Goal: Communication & Community: Participate in discussion

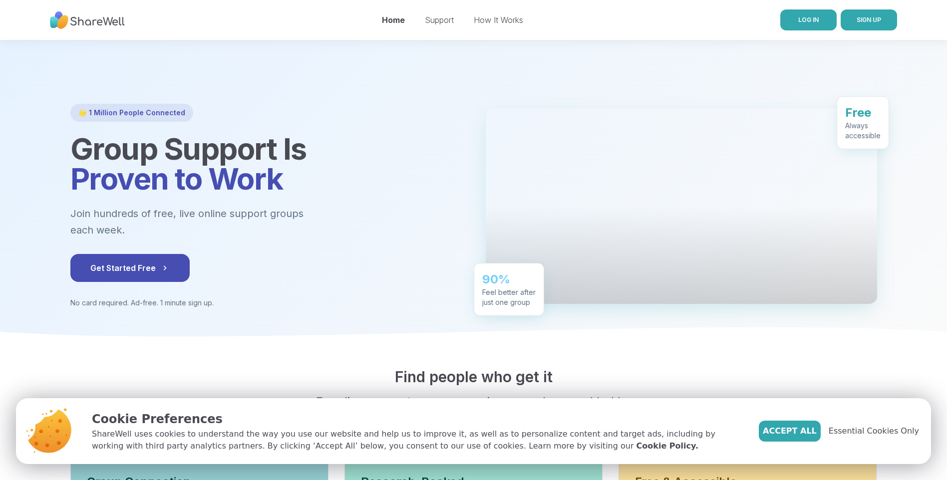
click at [806, 20] on span "LOG IN" at bounding box center [808, 19] width 20 height 7
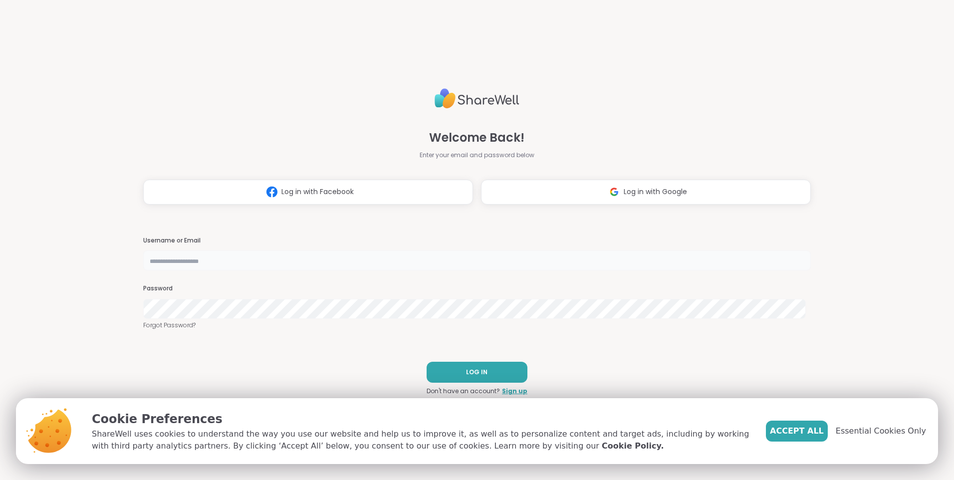
type input "**********"
click at [492, 373] on button "LOG IN" at bounding box center [477, 372] width 101 height 21
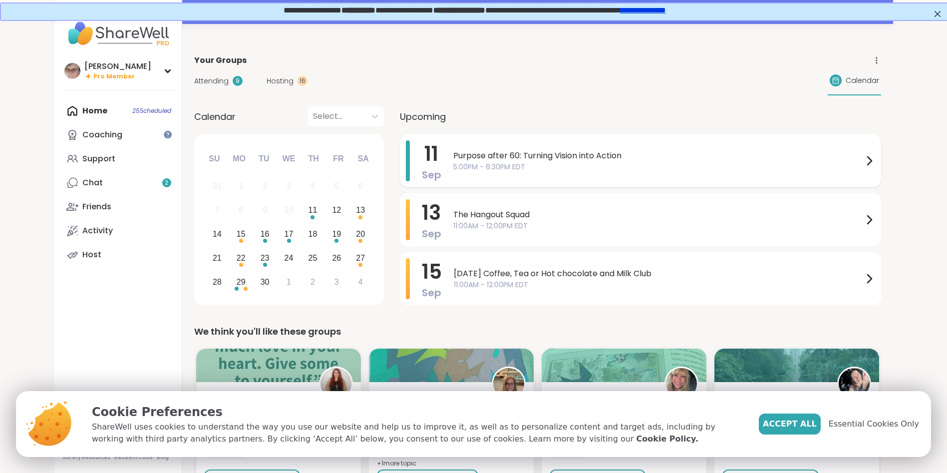
click at [546, 158] on span "Purpose after 60: Turning Vision into Action" at bounding box center [658, 156] width 410 height 12
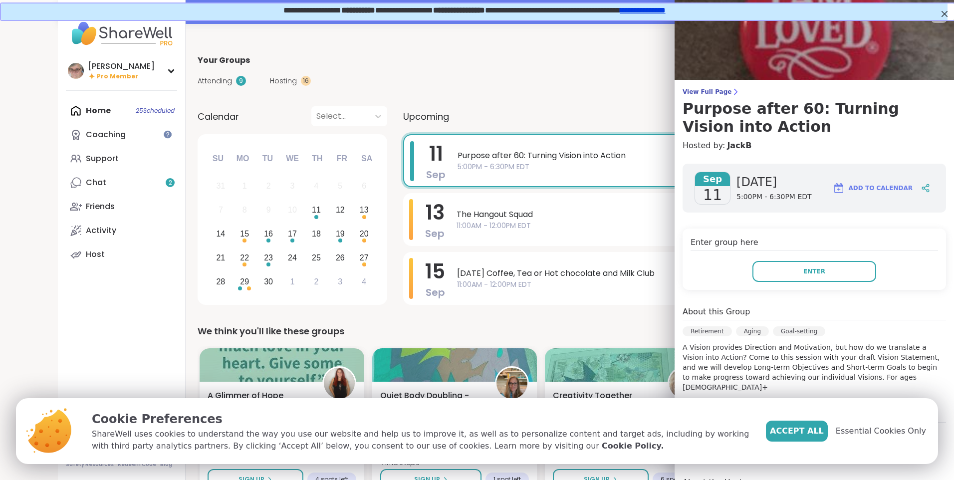
click at [717, 86] on div "View Full Page Purpose after 60: Turning Vision into Action Hosted by: JackB [D…" at bounding box center [814, 299] width 279 height 599
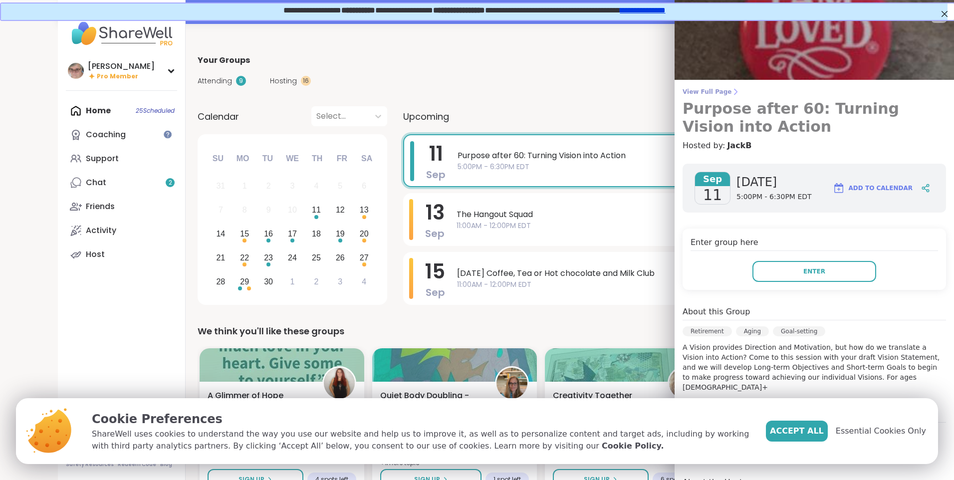
click at [710, 90] on span "View Full Page" at bounding box center [814, 92] width 263 height 8
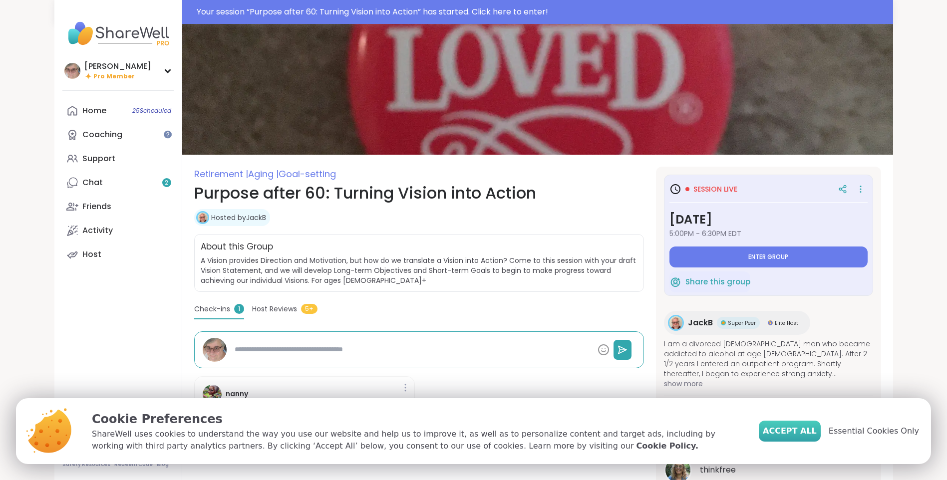
click at [805, 435] on span "Accept All" at bounding box center [789, 431] width 54 height 12
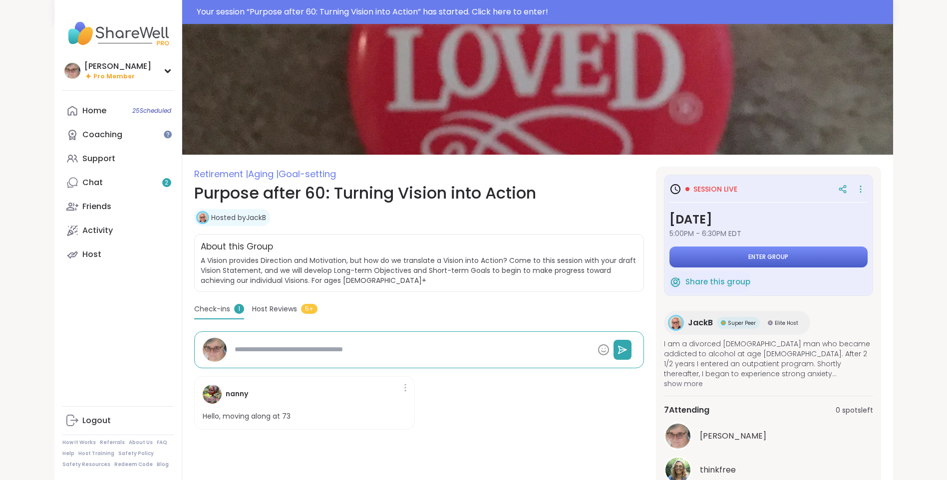
click at [720, 254] on button "Enter group" at bounding box center [768, 256] width 198 height 21
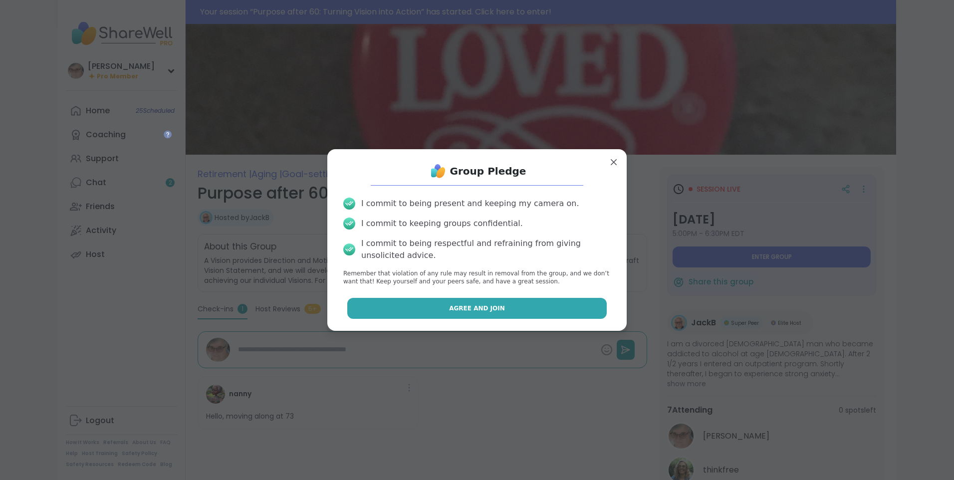
click at [486, 311] on span "Agree and Join" at bounding box center [477, 308] width 56 height 9
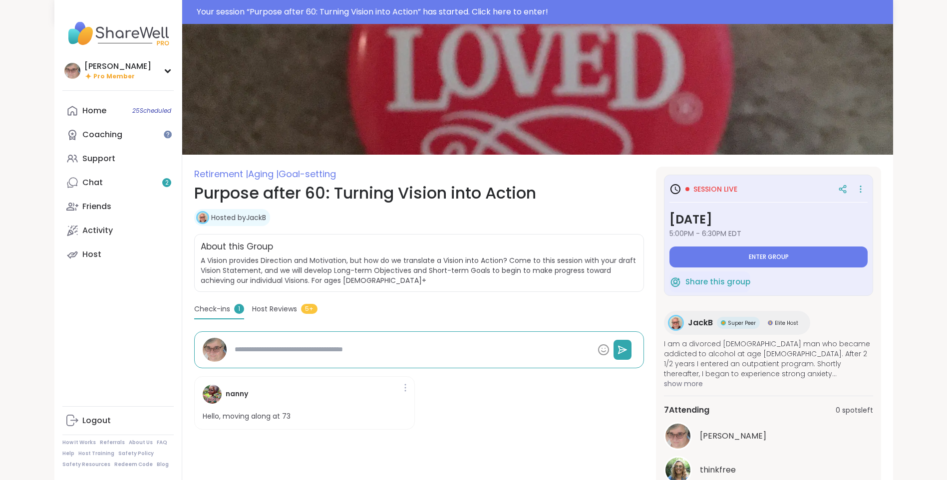
type textarea "*"
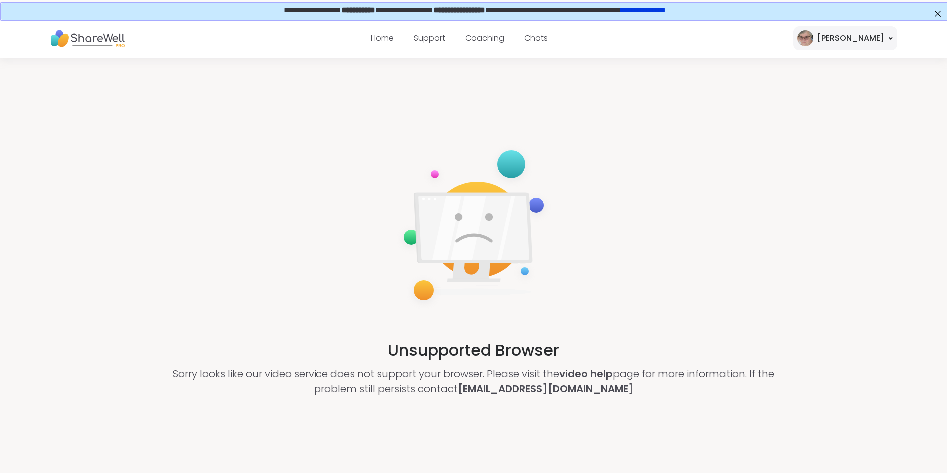
click at [857, 41] on div "[PERSON_NAME]" at bounding box center [845, 38] width 104 height 24
drag, startPoint x: 615, startPoint y: 166, endPoint x: 459, endPoint y: 88, distance: 174.7
click at [613, 166] on div "Unsupported Browser Sorry looks like our video service does not support your br…" at bounding box center [473, 269] width 947 height 423
click at [394, 39] on link "Home" at bounding box center [382, 37] width 23 height 11
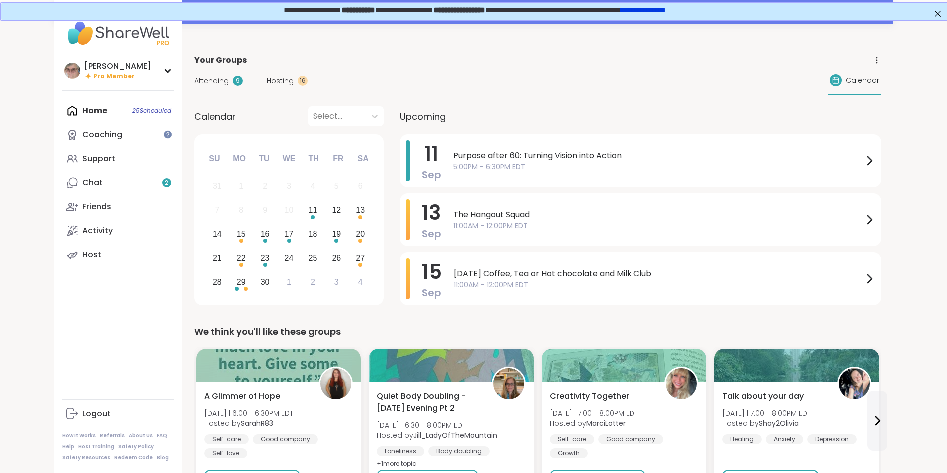
click at [506, 167] on span "5:00PM - 6:30PM EDT" at bounding box center [658, 167] width 410 height 10
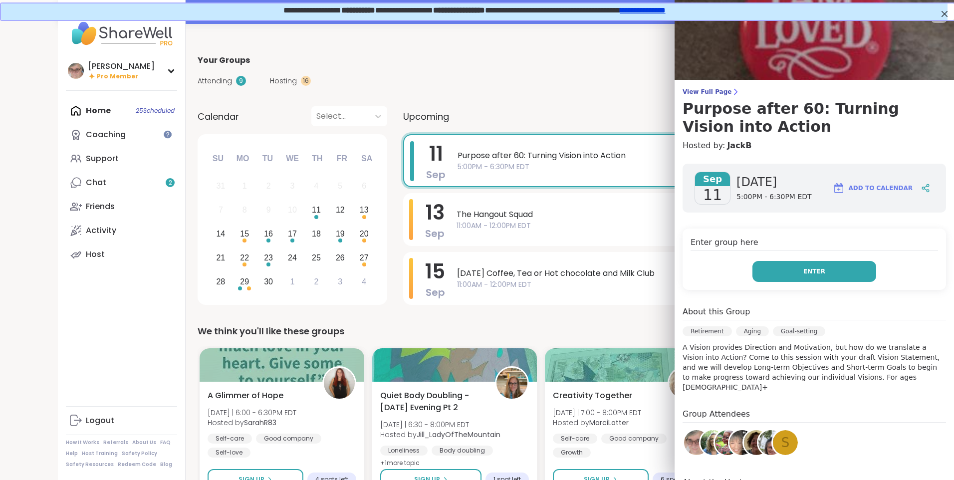
click at [787, 268] on button "Enter" at bounding box center [814, 271] width 124 height 21
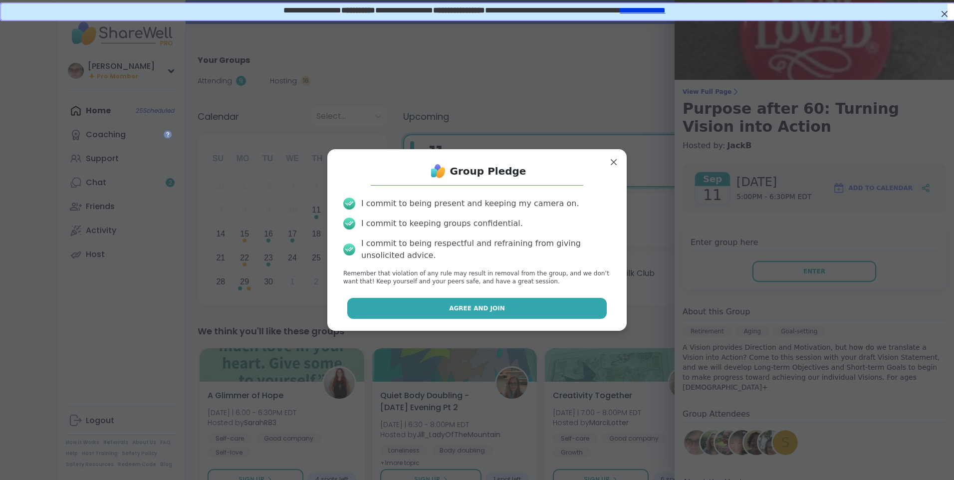
click at [515, 310] on button "Agree and Join" at bounding box center [477, 308] width 260 height 21
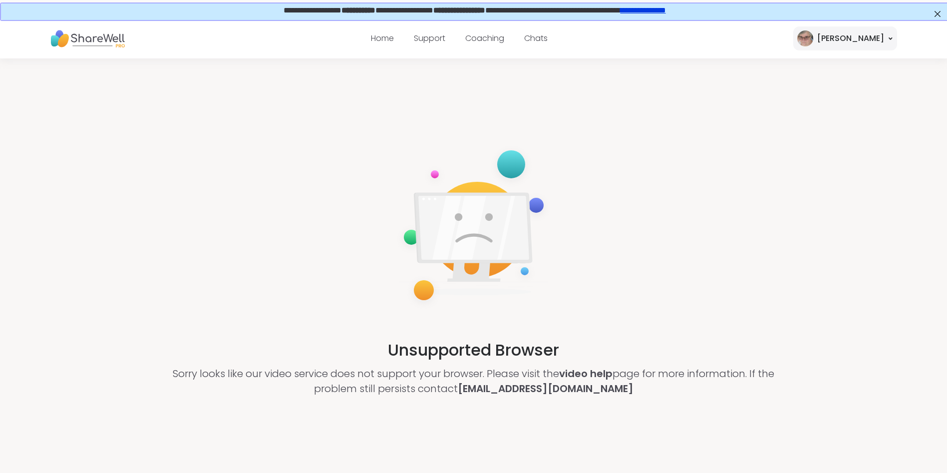
click at [415, 29] on div "Home Support Coaching Chats" at bounding box center [459, 38] width 177 height 28
click at [406, 44] on div "Home Support Coaching Chats" at bounding box center [459, 38] width 177 height 28
click at [394, 37] on link "Home" at bounding box center [382, 37] width 23 height 11
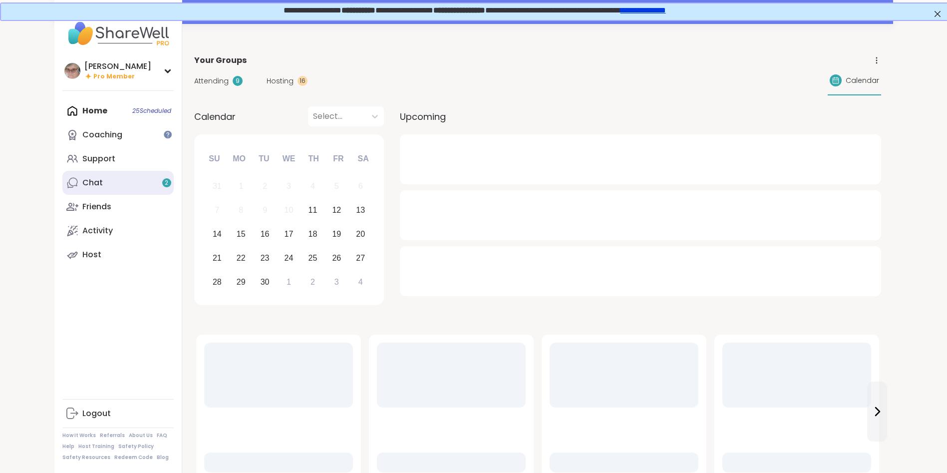
click at [107, 185] on link "Chat 2" at bounding box center [117, 183] width 111 height 24
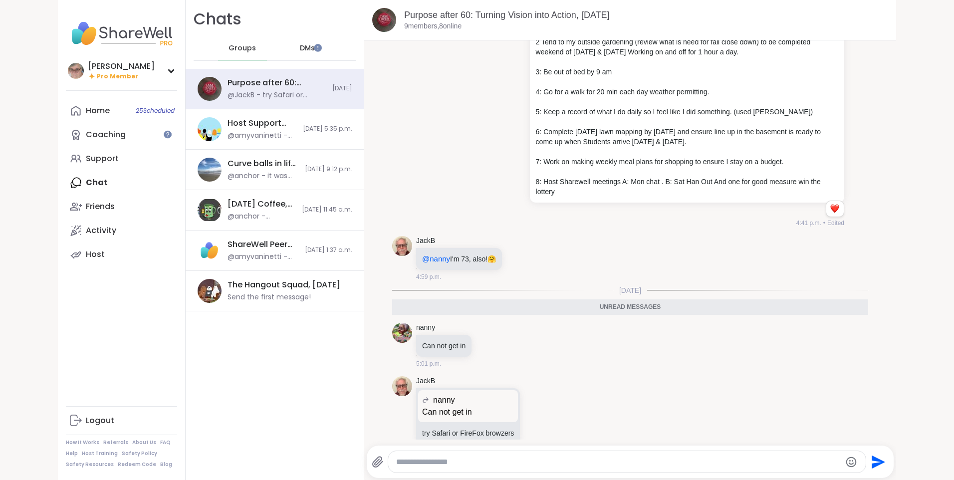
click at [490, 456] on div at bounding box center [626, 461] width 477 height 21
click at [489, 456] on div at bounding box center [626, 461] width 477 height 21
click at [491, 461] on textarea "Type your message" at bounding box center [618, 462] width 444 height 10
type textarea "**********"
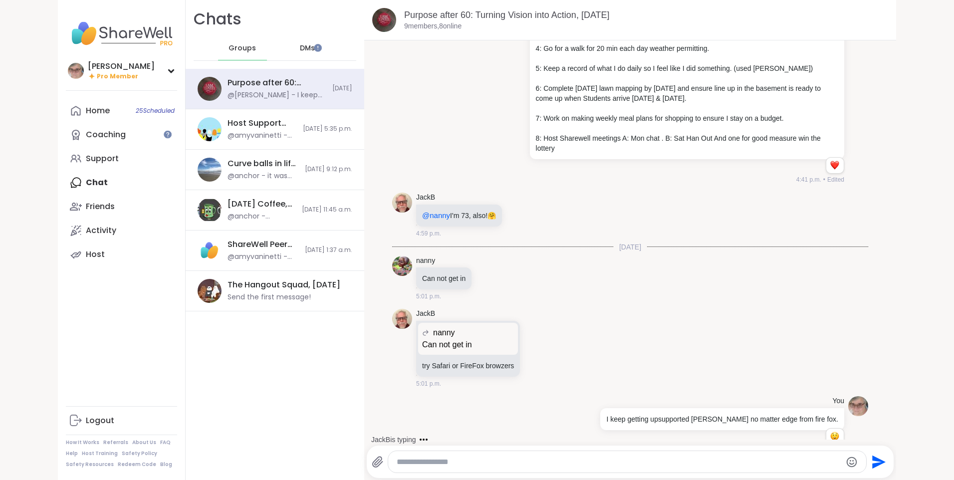
scroll to position [848, 0]
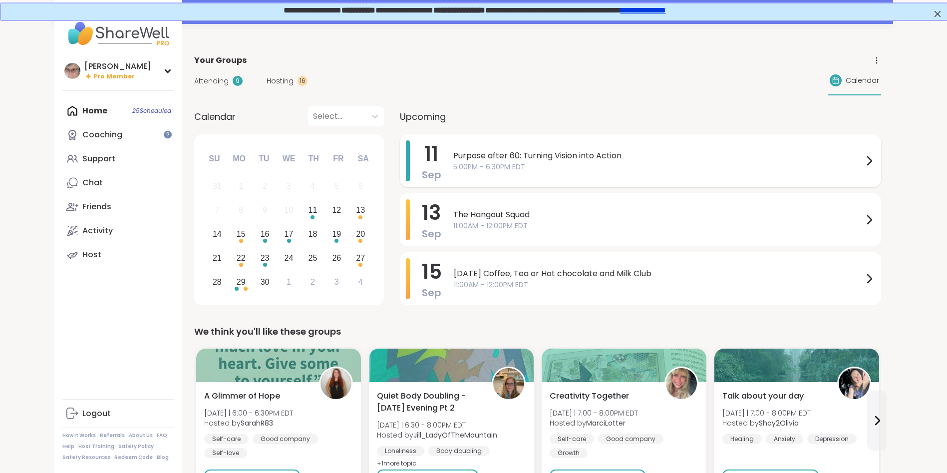
click at [507, 148] on div "Purpose after 60: Turning Vision into Action 5:00PM - 6:30PM EDT" at bounding box center [664, 160] width 422 height 41
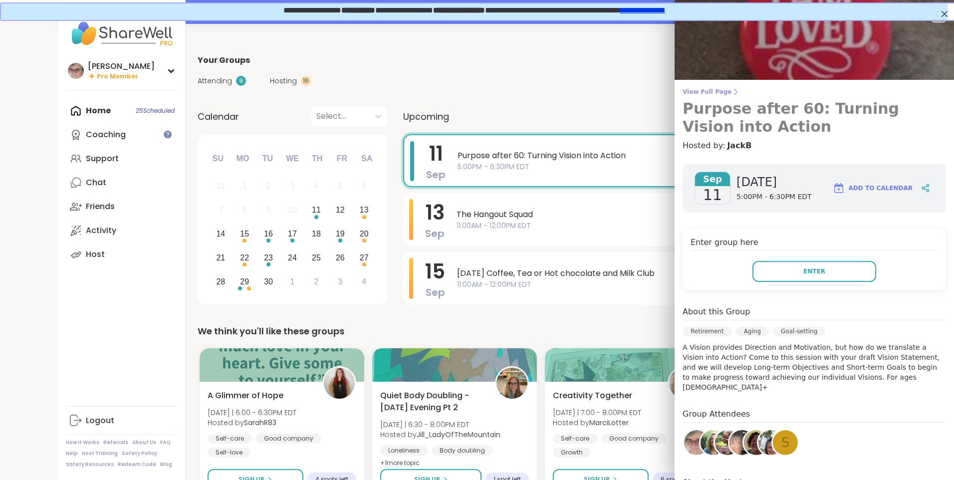
click at [699, 96] on link "View Full Page Purpose after 60: Turning Vision into Action" at bounding box center [814, 112] width 263 height 48
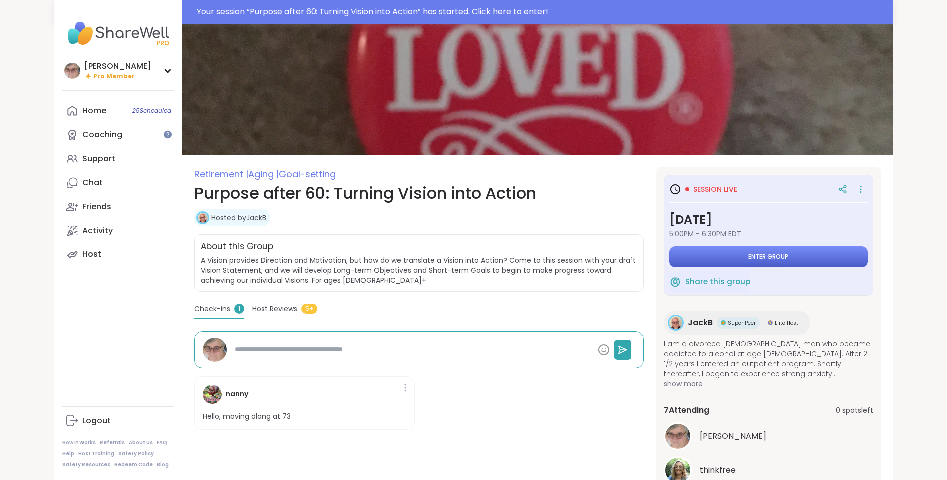
click at [724, 254] on button "Enter group" at bounding box center [768, 256] width 198 height 21
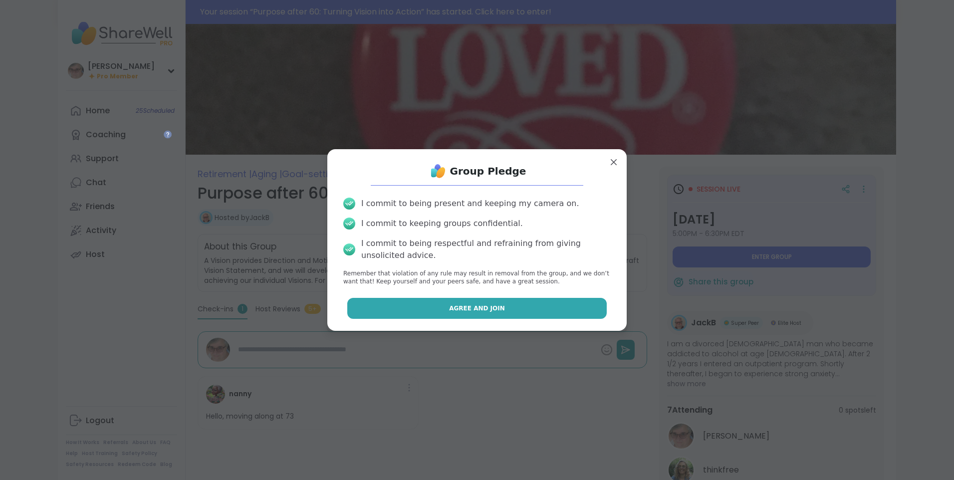
click at [464, 311] on span "Agree and Join" at bounding box center [477, 308] width 56 height 9
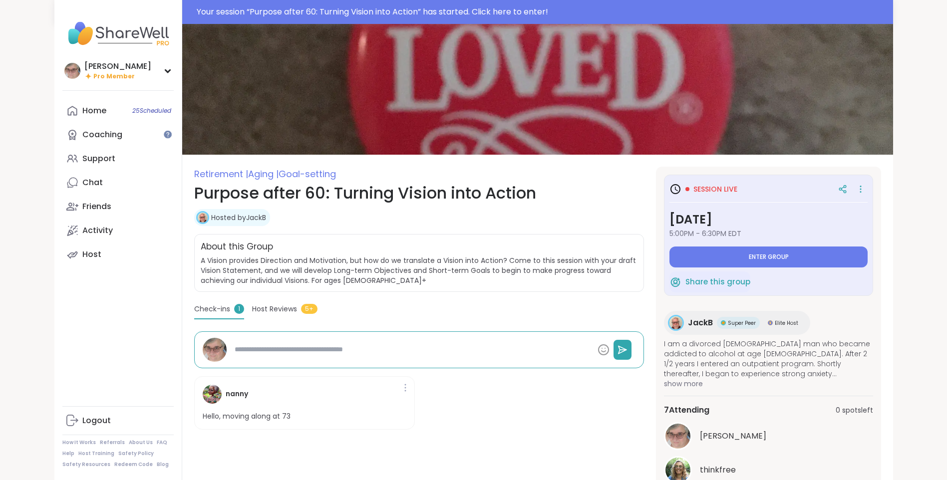
type textarea "*"
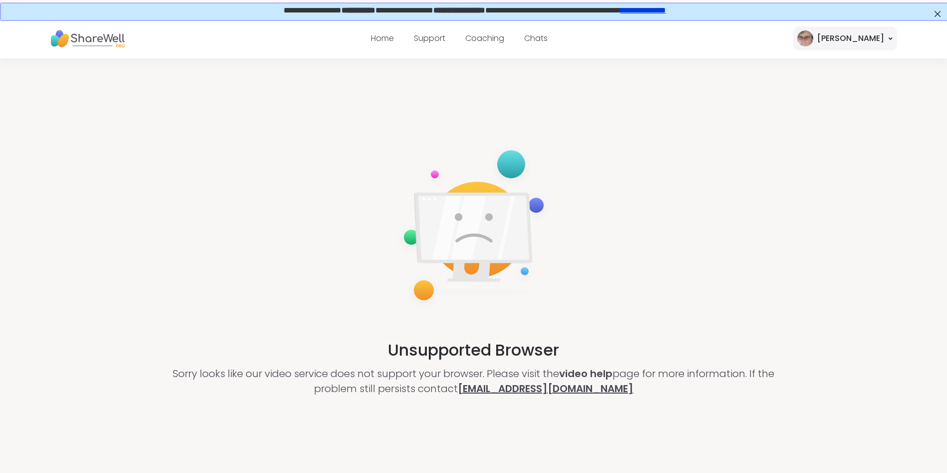
click at [496, 395] on link "[EMAIL_ADDRESS][DOMAIN_NAME]" at bounding box center [546, 388] width 176 height 14
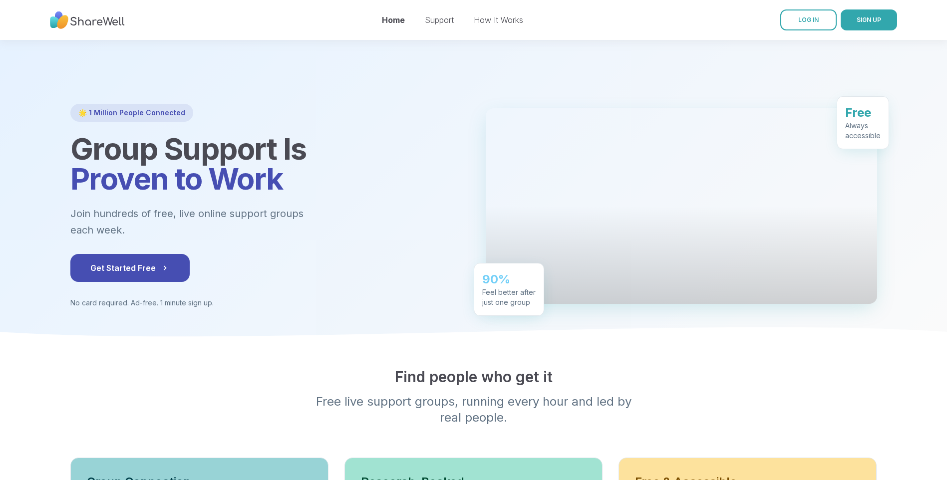
click at [819, 20] on link "LOG IN" at bounding box center [808, 19] width 56 height 21
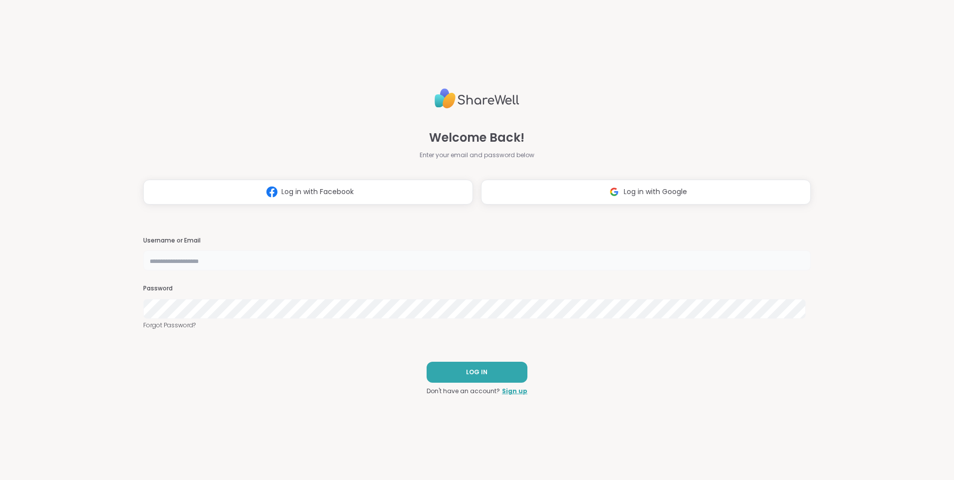
type input "**********"
click at [495, 378] on button "LOG IN" at bounding box center [477, 372] width 101 height 21
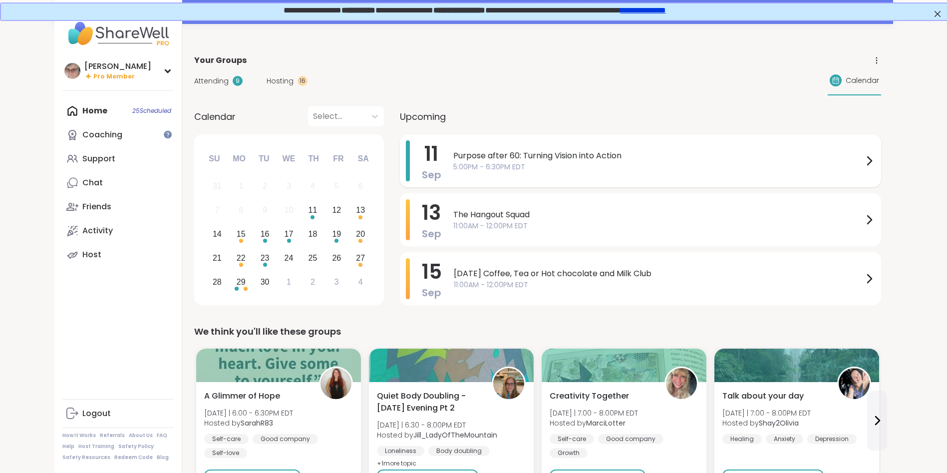
click at [519, 164] on span "5:00PM - 6:30PM EDT" at bounding box center [658, 167] width 410 height 10
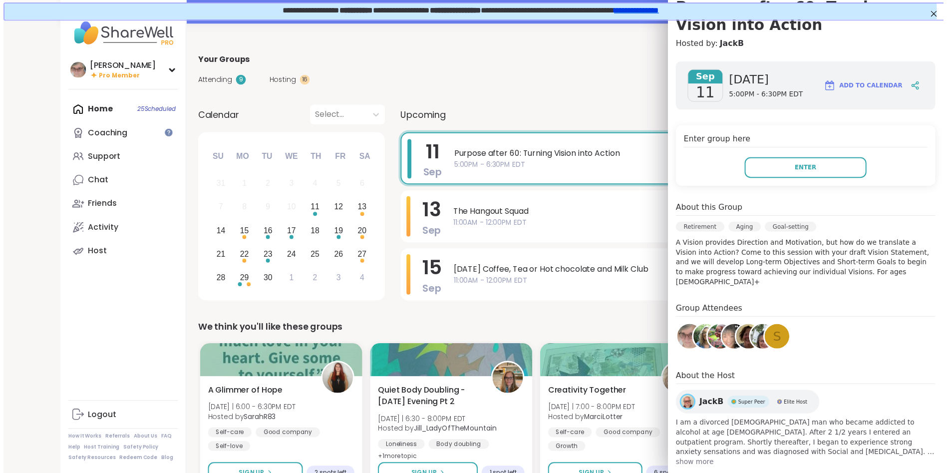
scroll to position [109, 0]
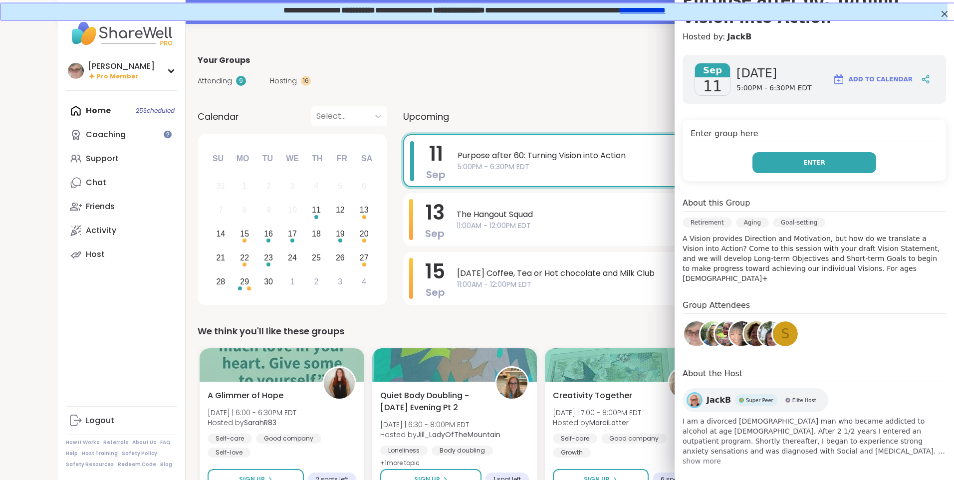
click at [803, 160] on span "Enter" at bounding box center [814, 162] width 22 height 9
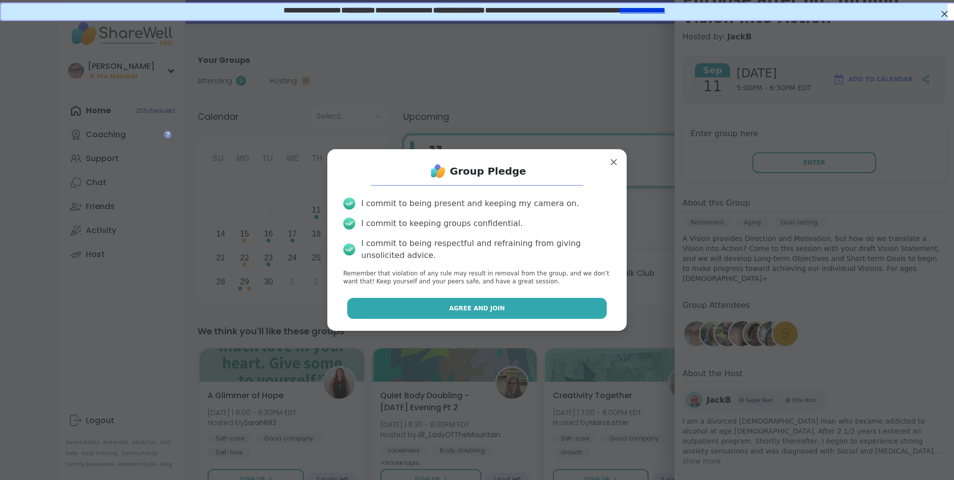
click at [504, 312] on button "Agree and Join" at bounding box center [477, 308] width 260 height 21
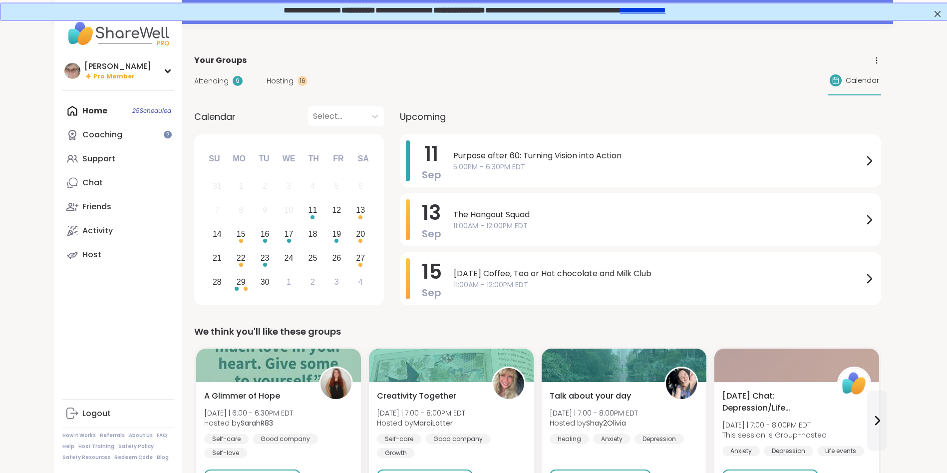
click at [490, 167] on span "5:00PM - 6:30PM EDT" at bounding box center [658, 167] width 410 height 10
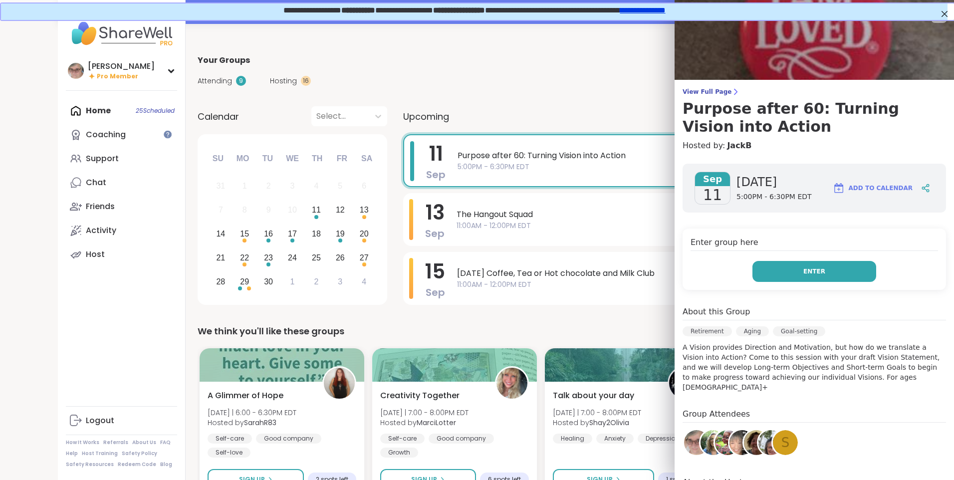
click at [786, 274] on button "Enter" at bounding box center [814, 271] width 124 height 21
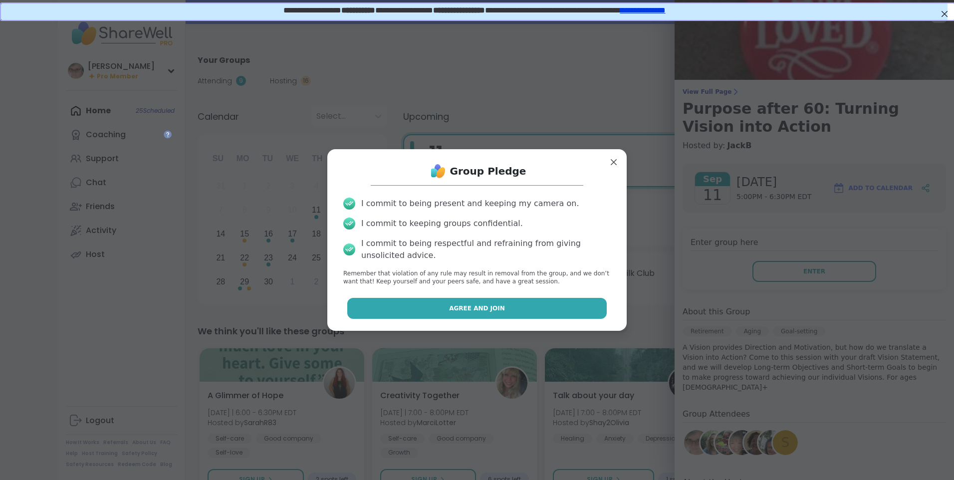
click at [513, 308] on button "Agree and Join" at bounding box center [477, 308] width 260 height 21
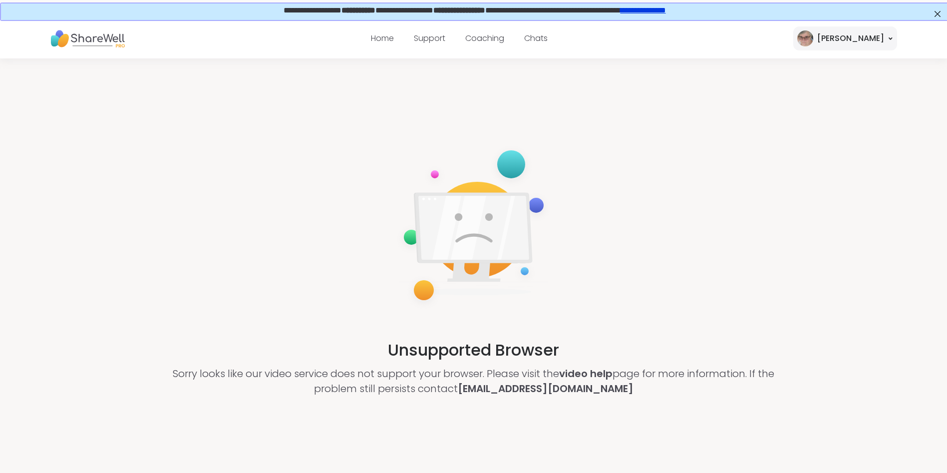
drag, startPoint x: 842, startPoint y: 158, endPoint x: 922, endPoint y: 29, distance: 151.9
click at [843, 155] on div "Unsupported Browser Sorry looks like our video service does not support your br…" at bounding box center [473, 269] width 947 height 423
